Goal: Find specific page/section: Find specific page/section

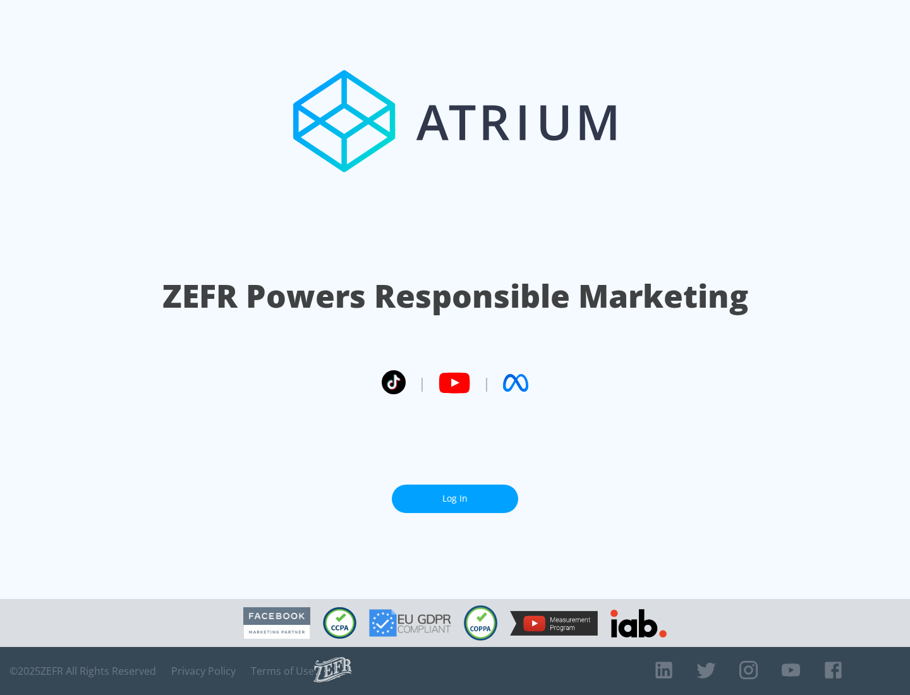
click at [455, 499] on link "Log In" at bounding box center [455, 499] width 126 height 28
